Goal: Complete application form

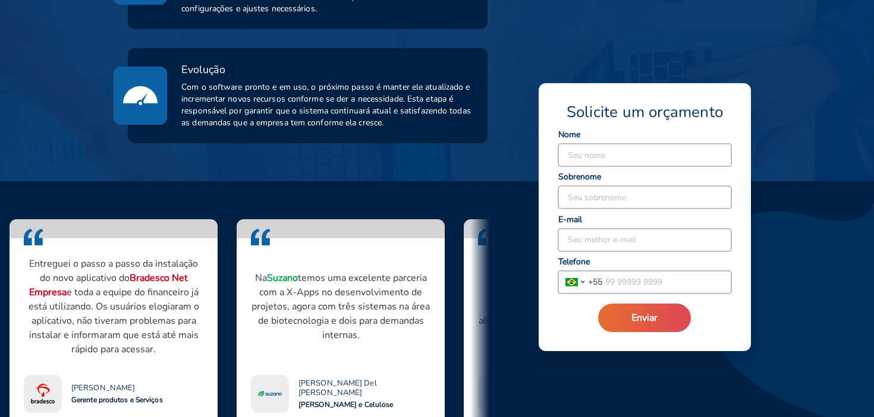
scroll to position [837, 0]
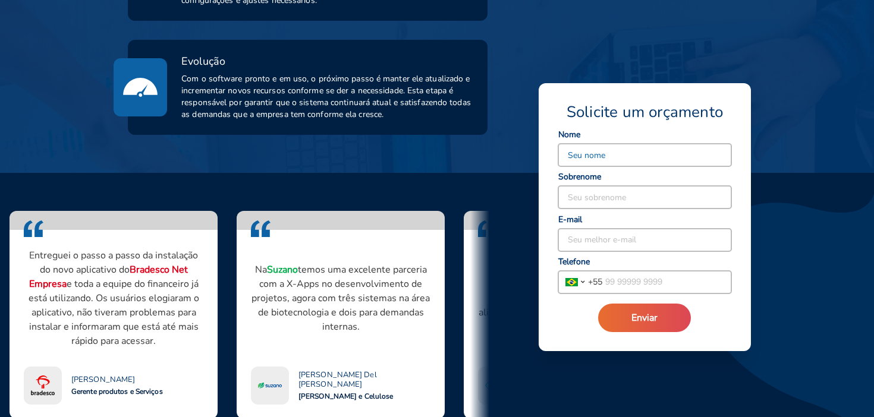
click at [603, 145] on input at bounding box center [644, 155] width 173 height 23
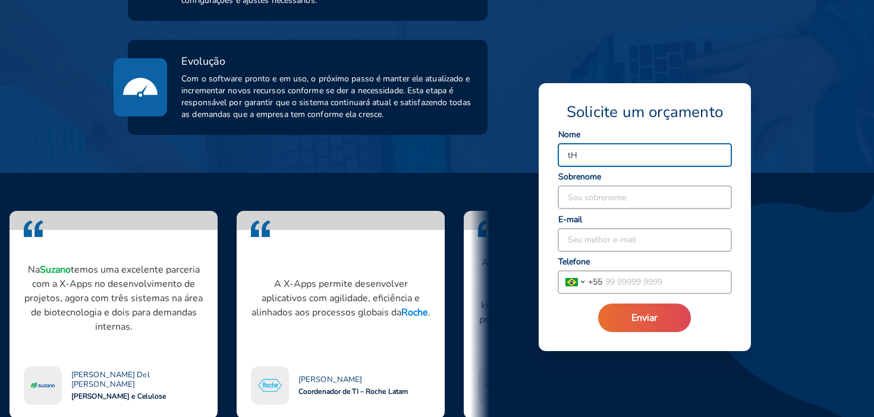
type input "t"
type input "[PERSON_NAME]"
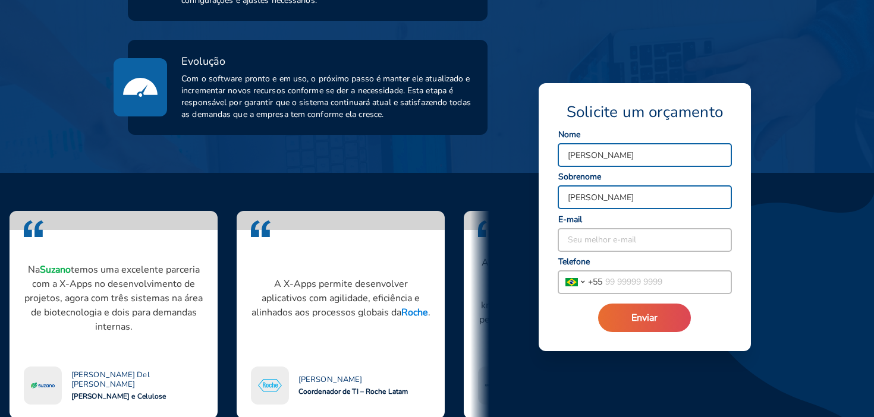
type input "[PERSON_NAME]"
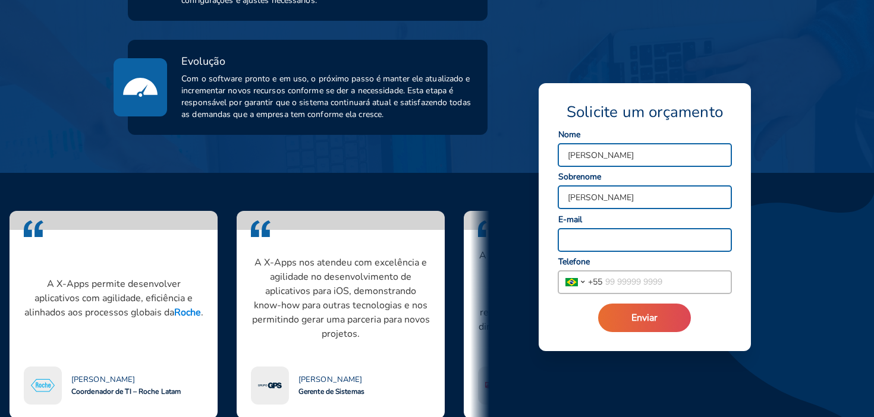
type input "t"
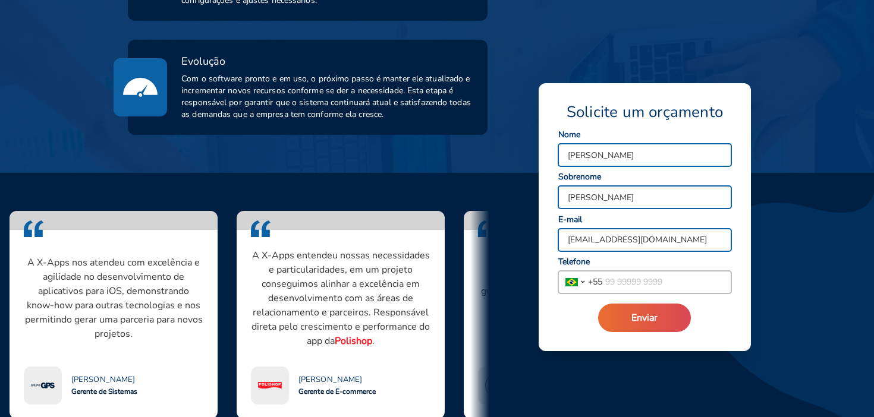
type input "[EMAIL_ADDRESS][DOMAIN_NAME]"
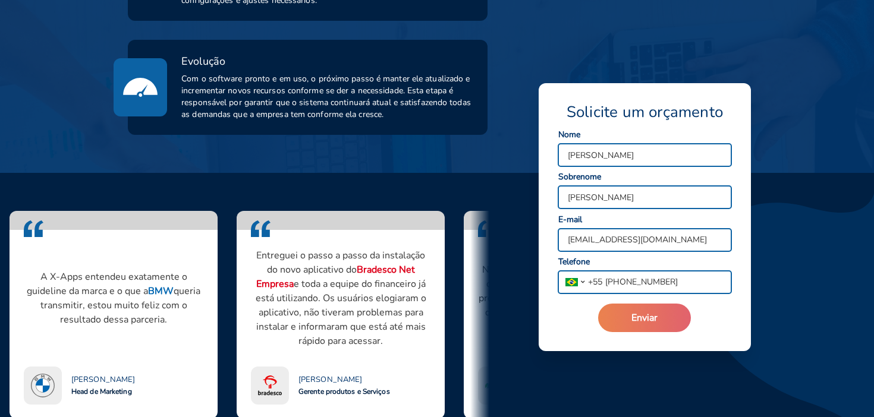
type input "[PHONE_NUMBER]"
click at [635, 312] on span "Enviar" at bounding box center [644, 318] width 26 height 13
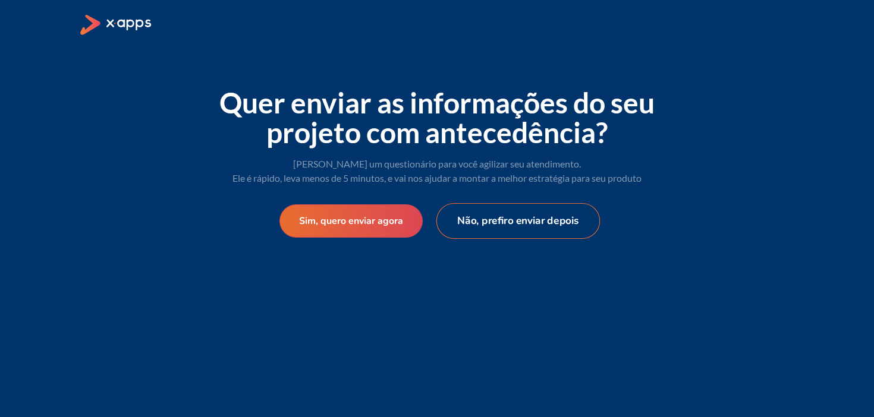
click at [476, 219] on button "Não, prefiro enviar depois" at bounding box center [518, 221] width 164 height 36
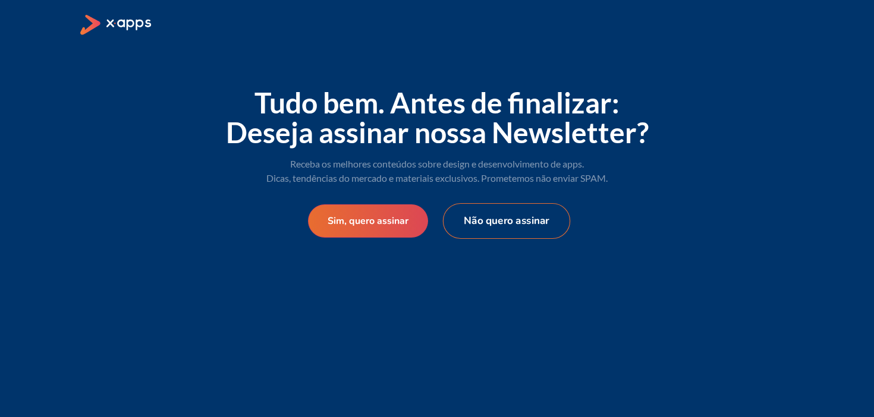
click at [477, 230] on button "Não quero assinar" at bounding box center [506, 221] width 127 height 36
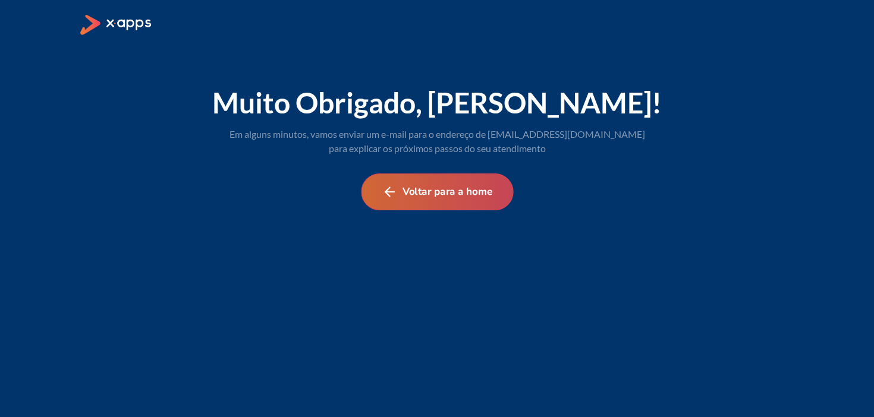
click at [445, 183] on button "Voltar para a home" at bounding box center [437, 192] width 152 height 37
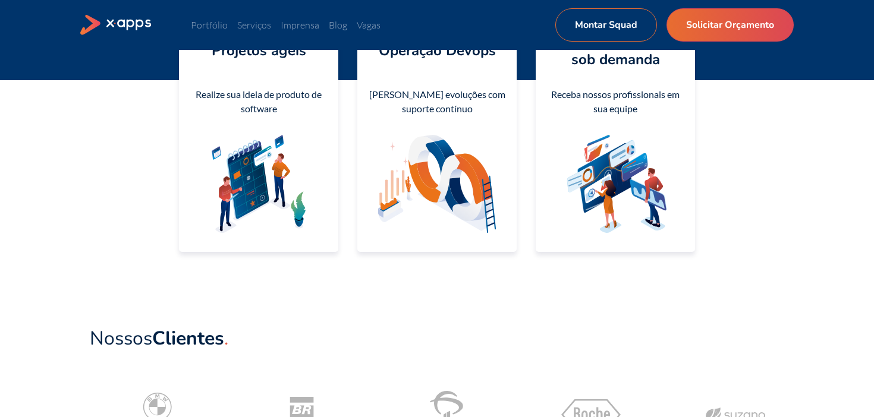
scroll to position [300, 0]
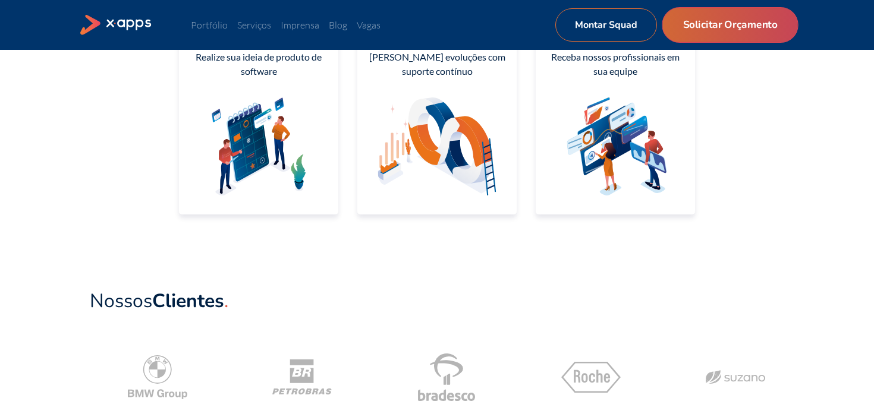
click at [757, 26] on link "Solicitar Orçamento" at bounding box center [730, 25] width 136 height 36
select select "BR"
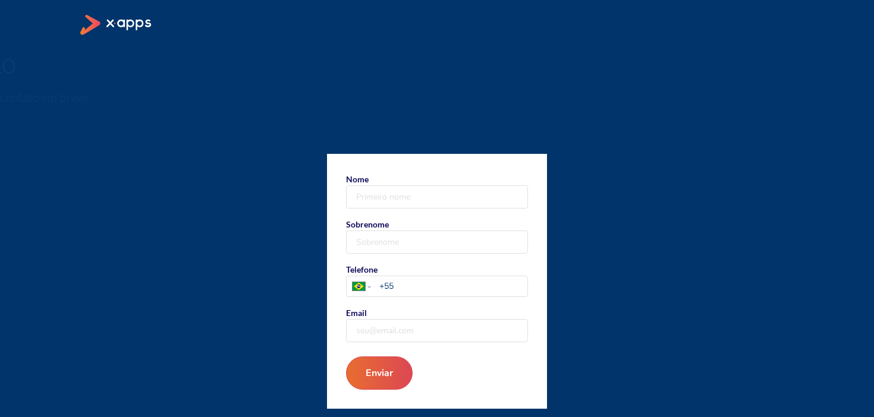
scroll to position [40, 0]
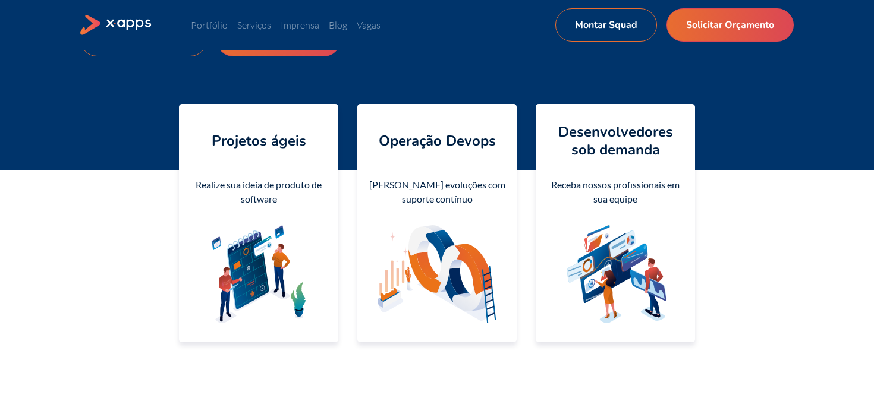
scroll to position [168, 0]
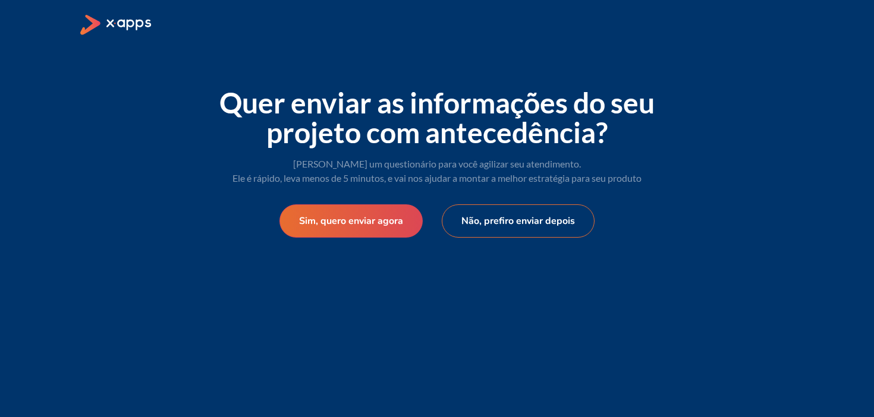
select select "BR"
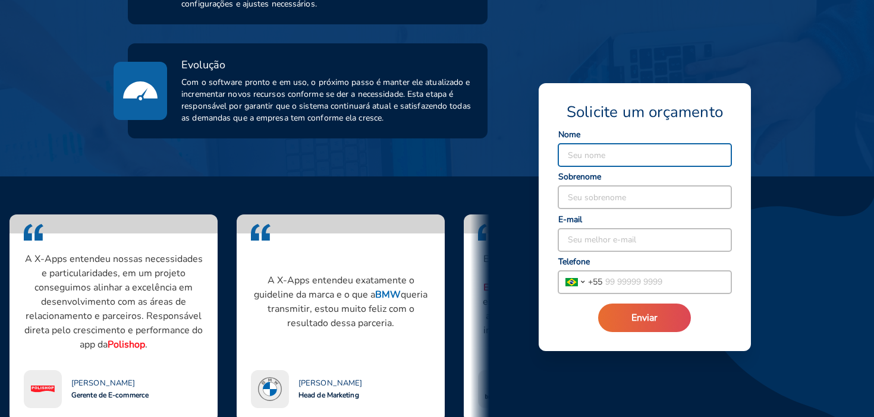
scroll to position [837, 0]
